Goal: Information Seeking & Learning: Compare options

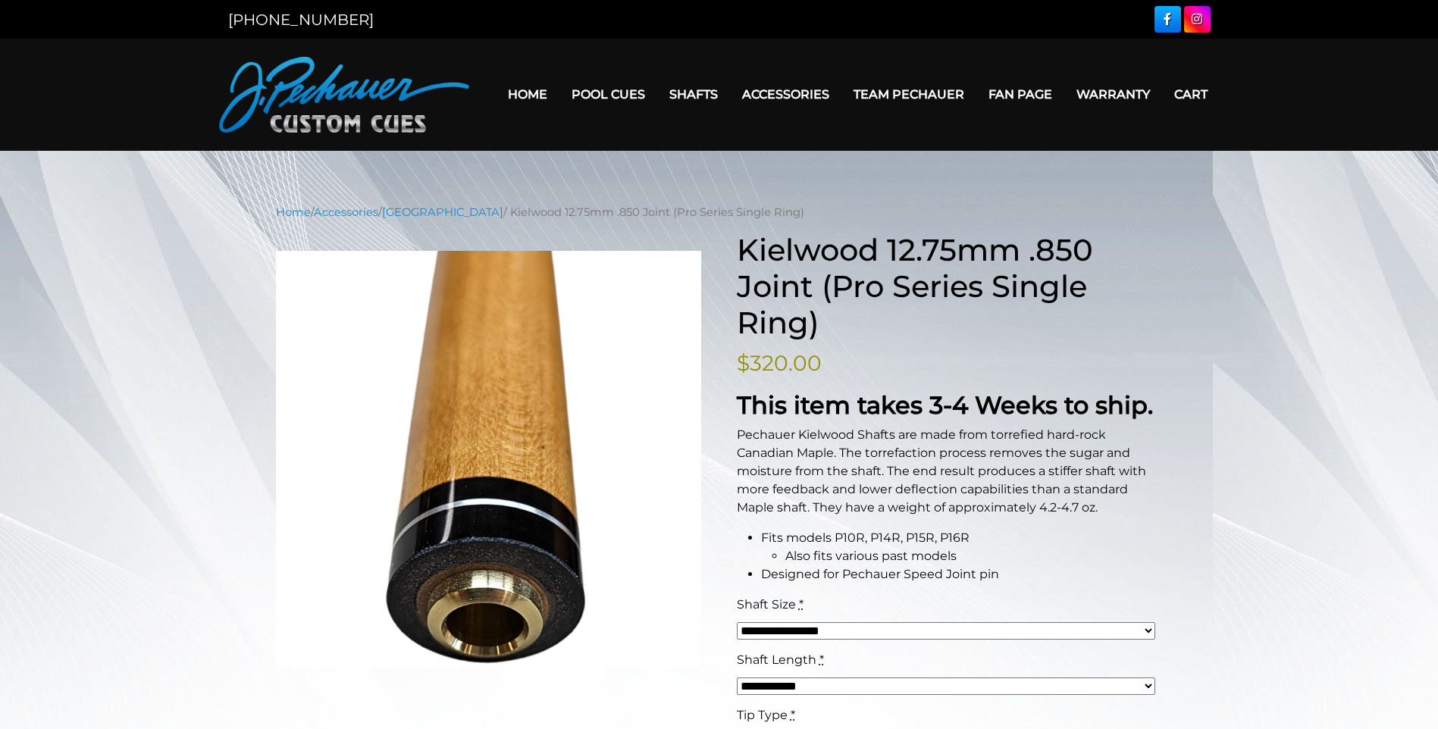
scroll to position [33, 0]
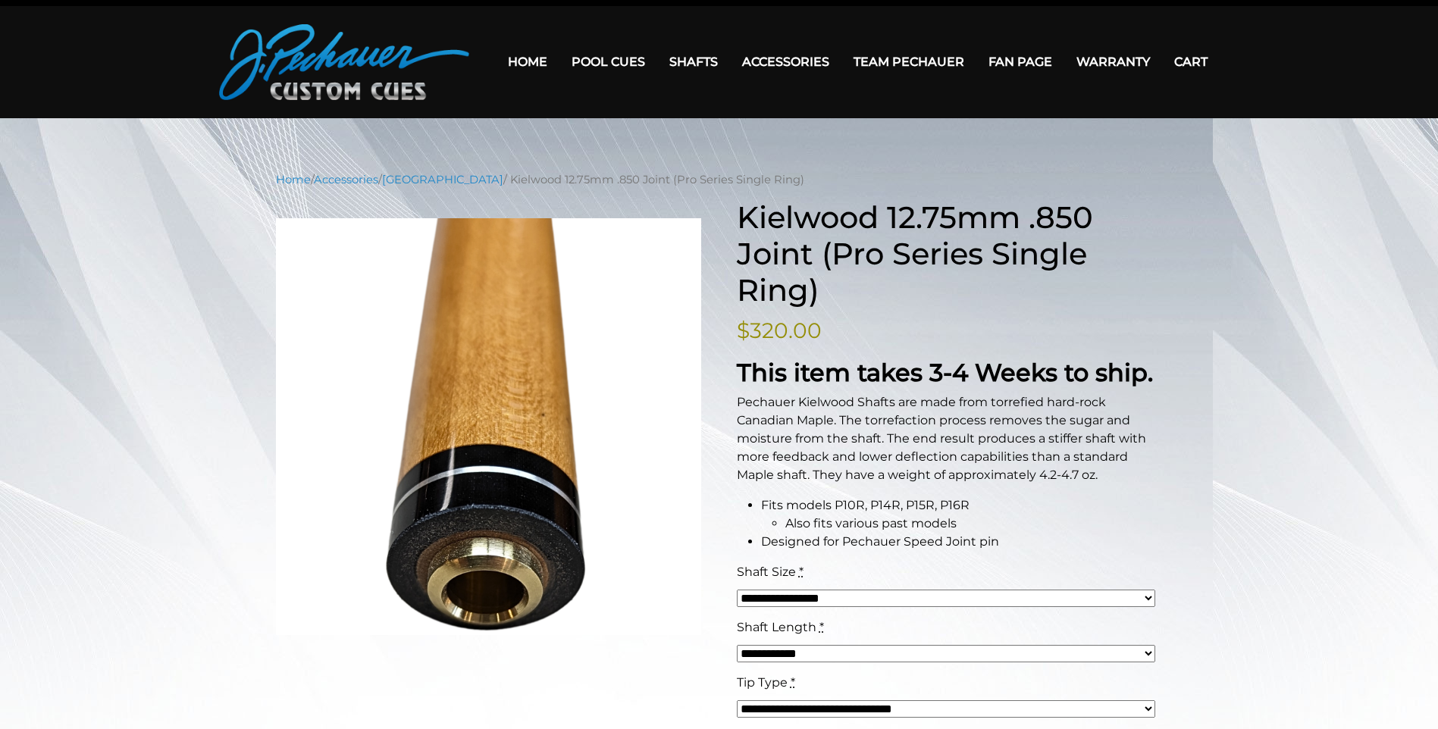
drag, startPoint x: 1429, startPoint y: 286, endPoint x: 1435, endPoint y: 267, distance: 19.9
click at [1435, 267] on div "**********" at bounding box center [719, 703] width 1438 height 1065
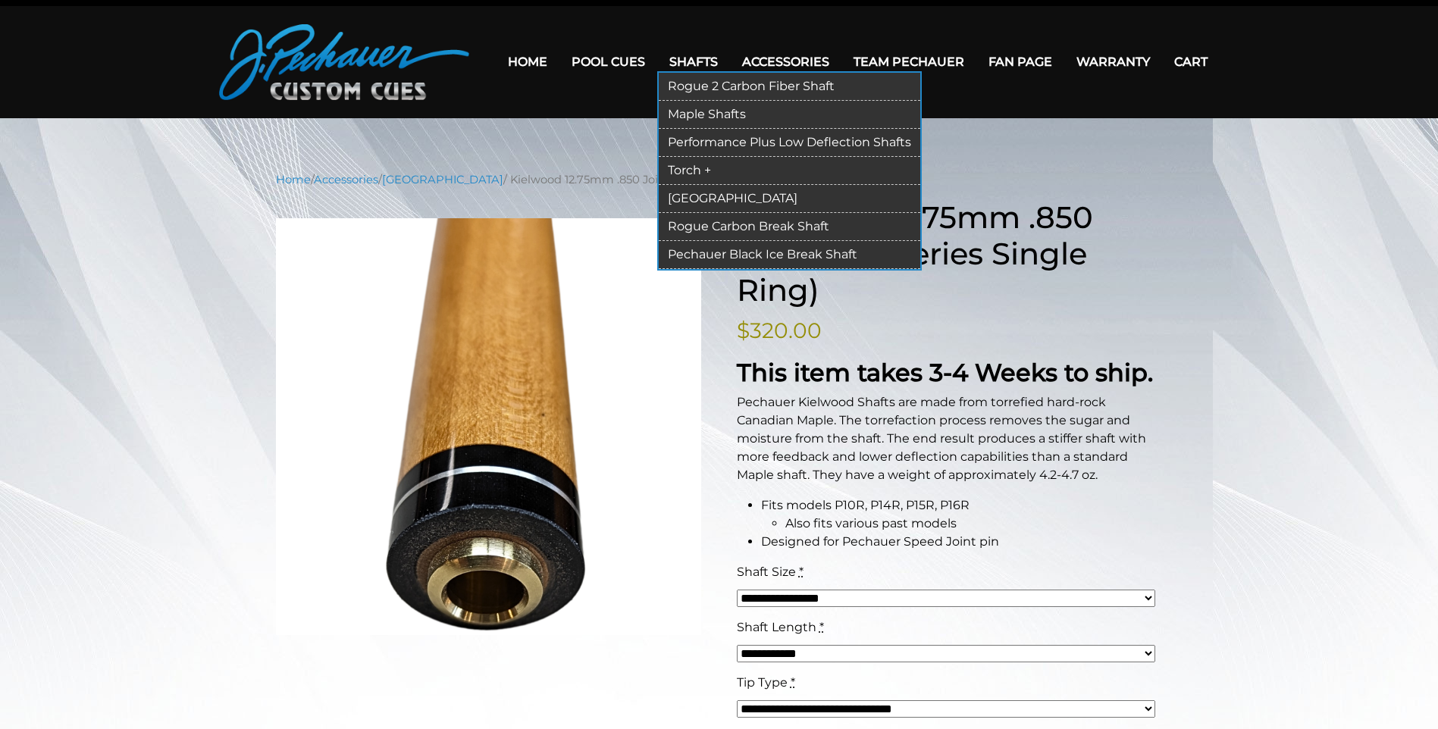
click at [707, 168] on link "Torch +" at bounding box center [790, 171] width 262 height 28
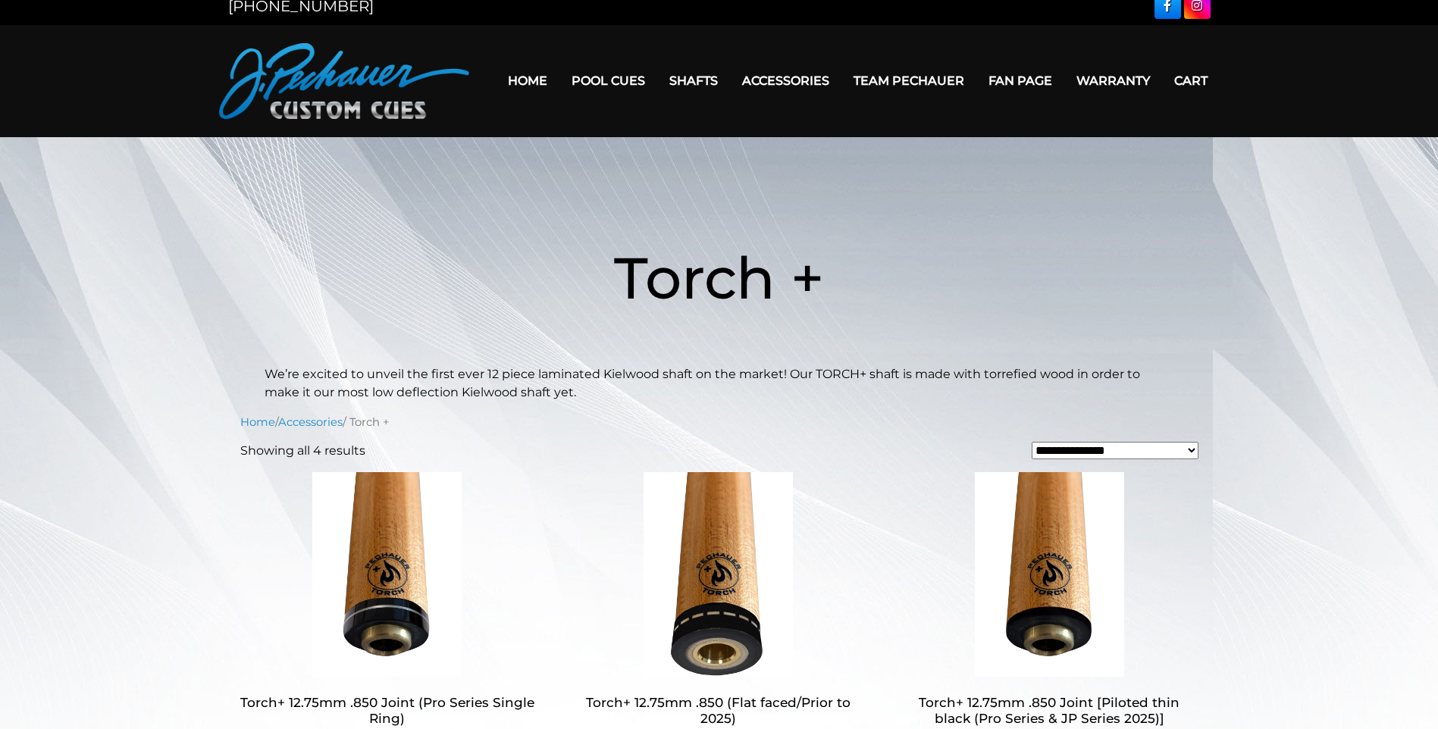
scroll to position [42, 0]
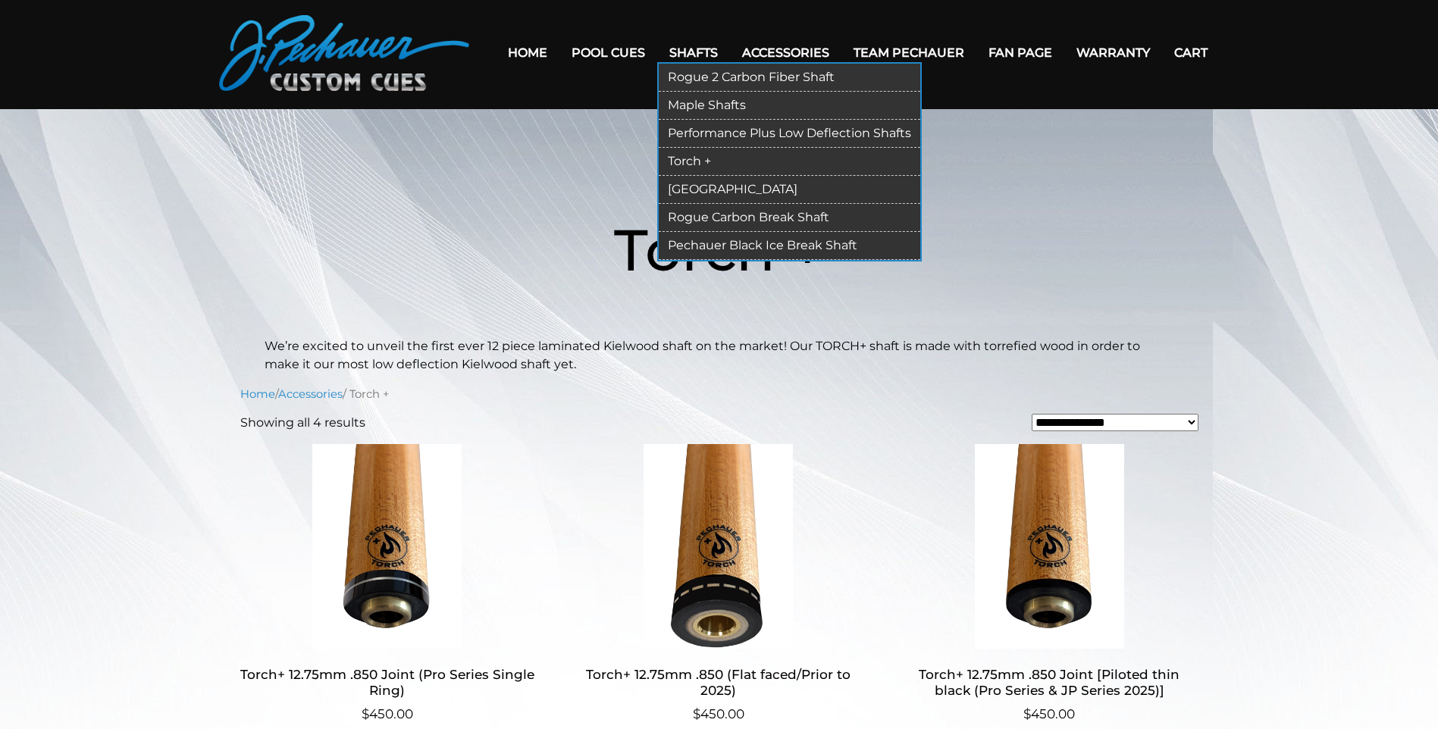
click at [713, 73] on link "Rogue 2 Carbon Fiber Shaft" at bounding box center [790, 78] width 262 height 28
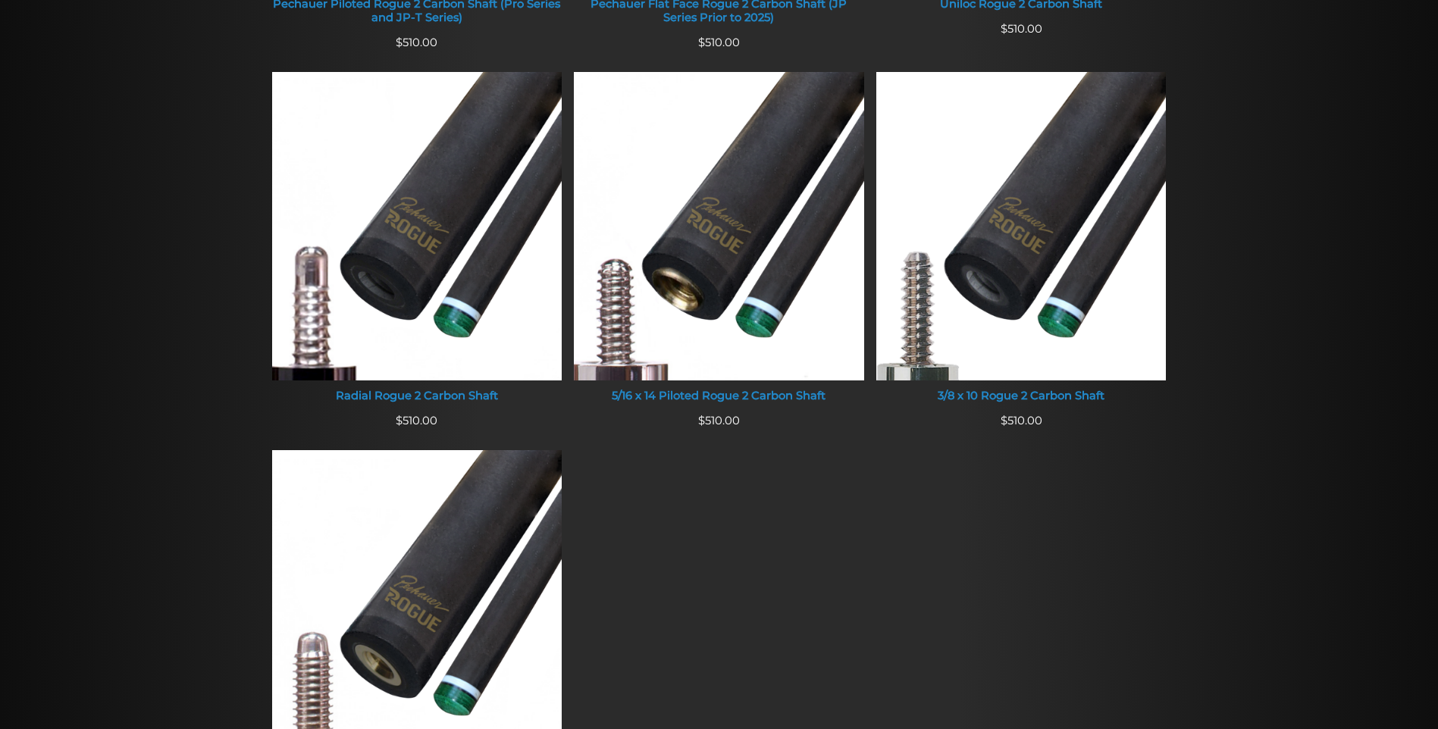
scroll to position [913, 0]
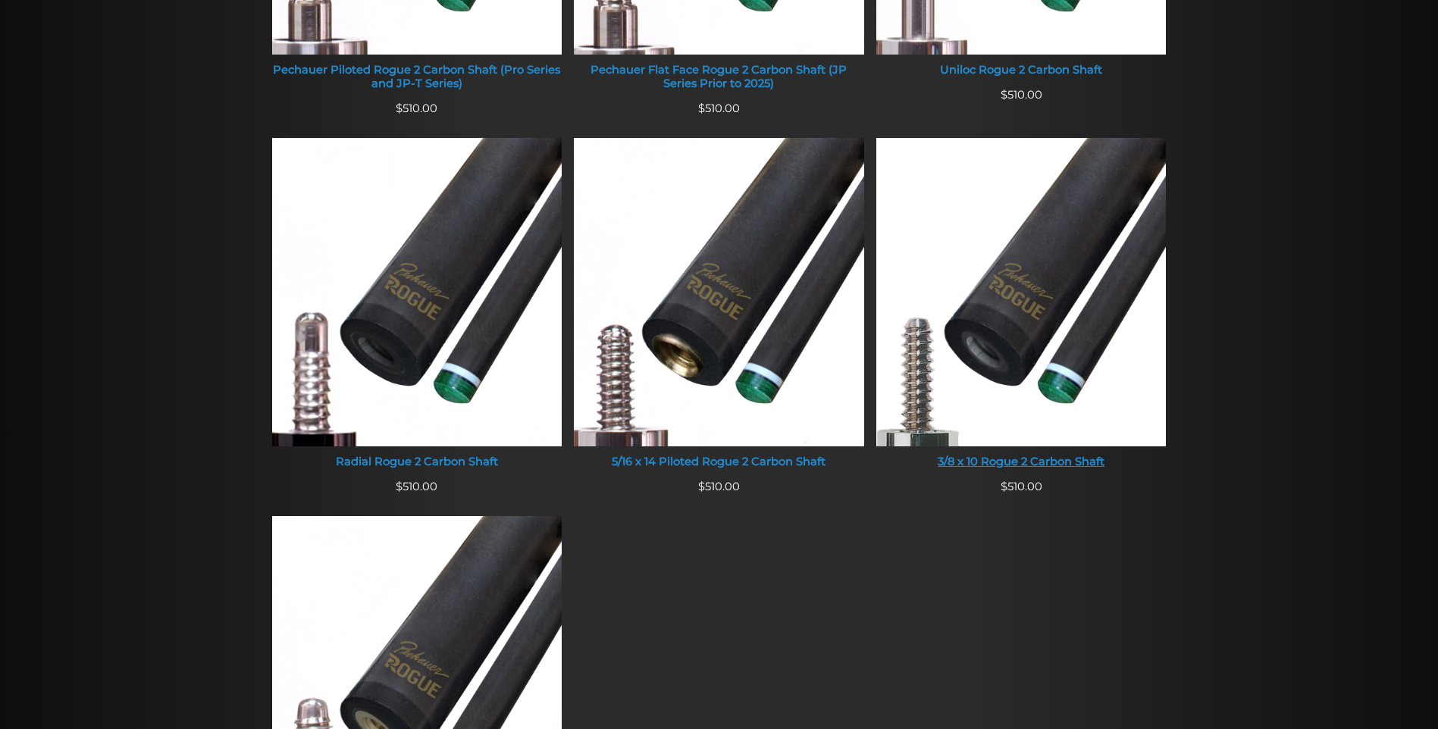
click at [1031, 460] on div "3/8 x 10 Rogue 2 Carbon Shaft" at bounding box center [1021, 463] width 290 height 14
